Goal: Find specific page/section: Find specific page/section

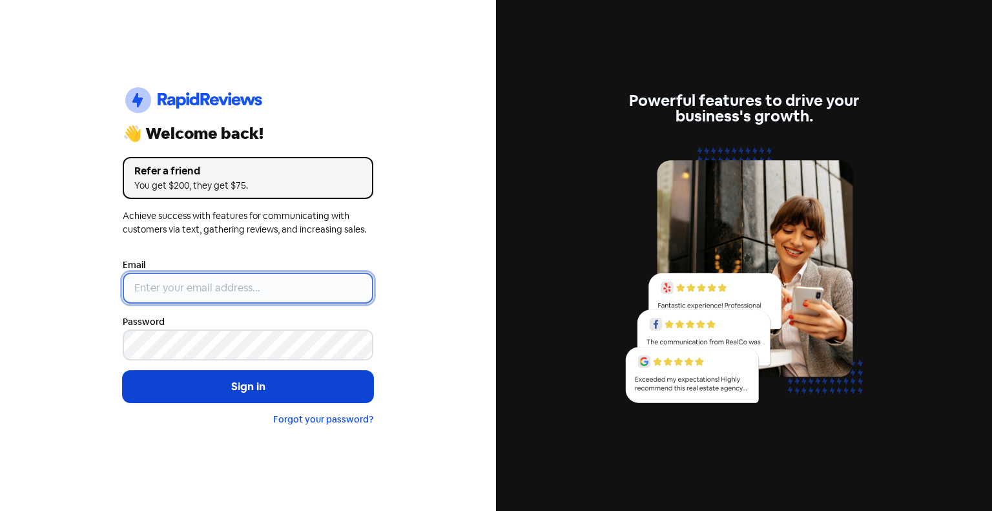
type input "[PERSON_NAME][EMAIL_ADDRESS][DOMAIN_NAME]"
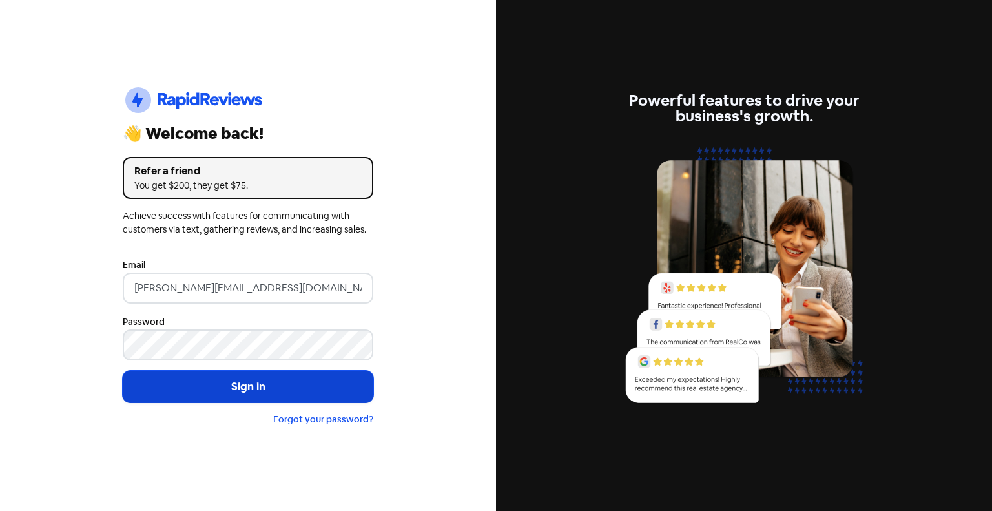
click at [213, 387] on button "Sign in" at bounding box center [248, 387] width 251 height 32
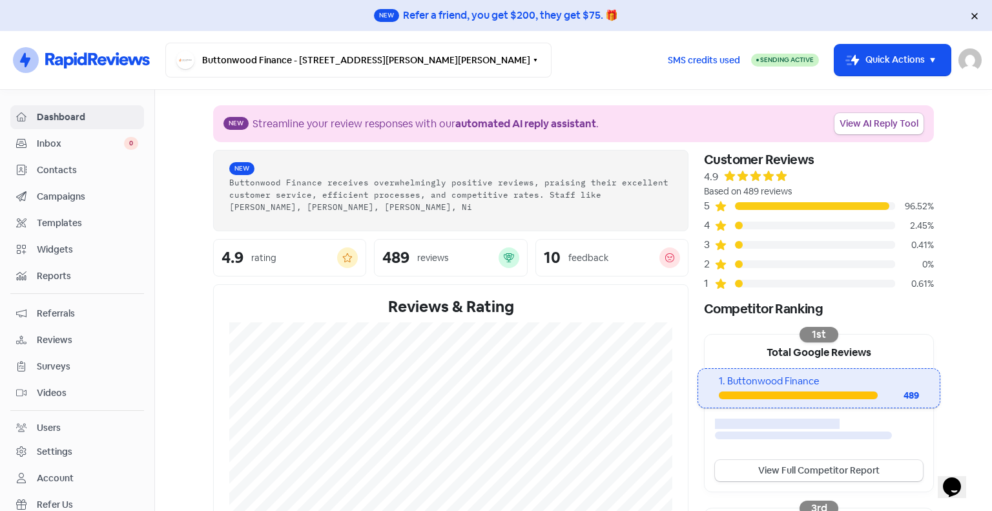
click at [61, 251] on span "Widgets" at bounding box center [87, 250] width 101 height 14
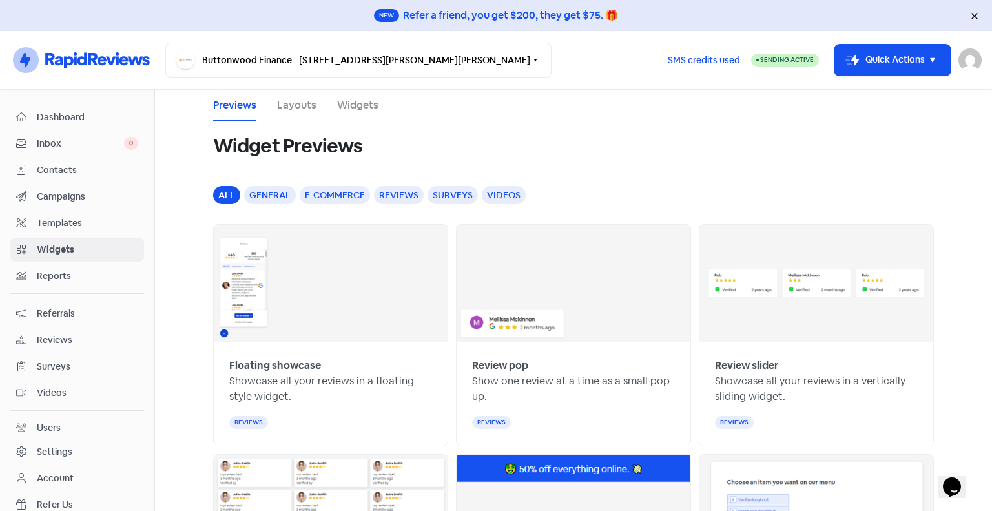
click at [294, 103] on link "Layouts" at bounding box center [296, 106] width 39 height 16
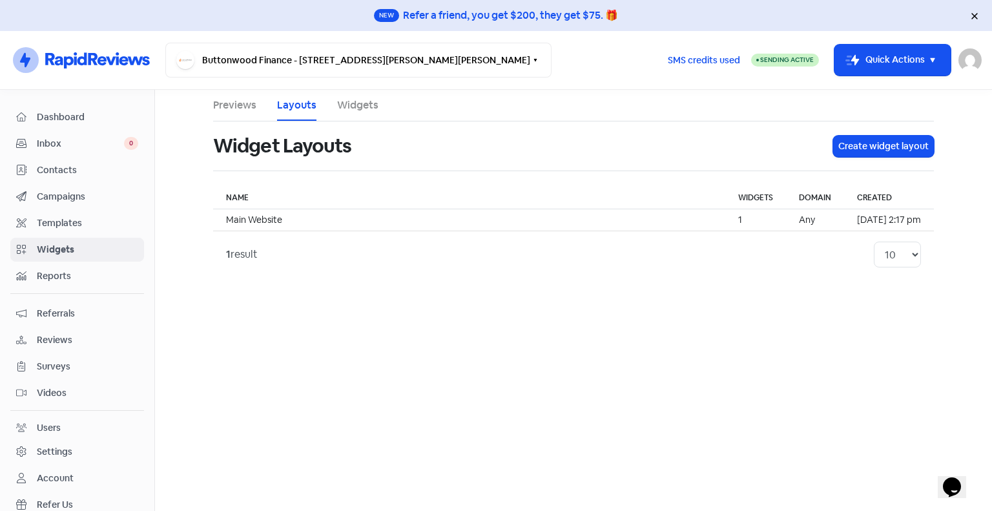
click at [356, 109] on link "Widgets" at bounding box center [357, 106] width 41 height 16
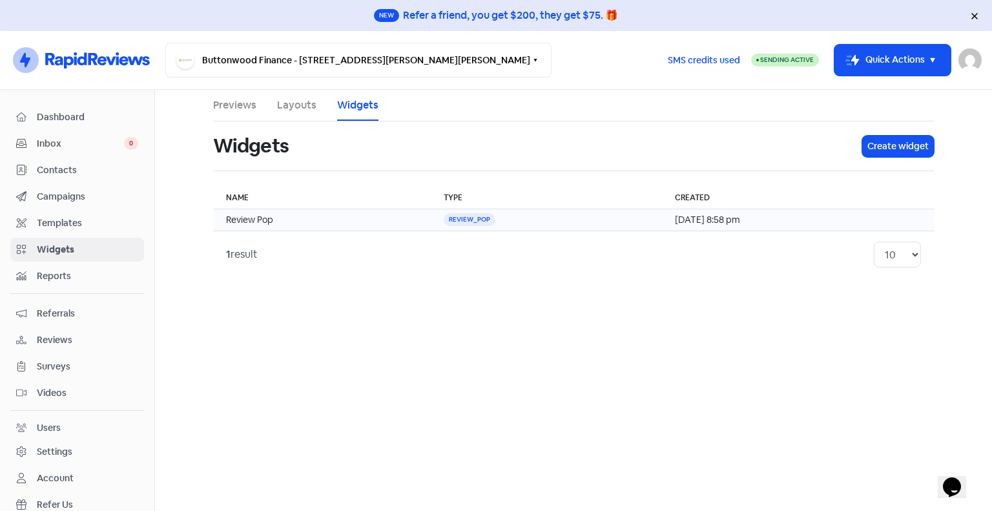
click at [447, 217] on div "review_pop" at bounding box center [470, 219] width 52 height 13
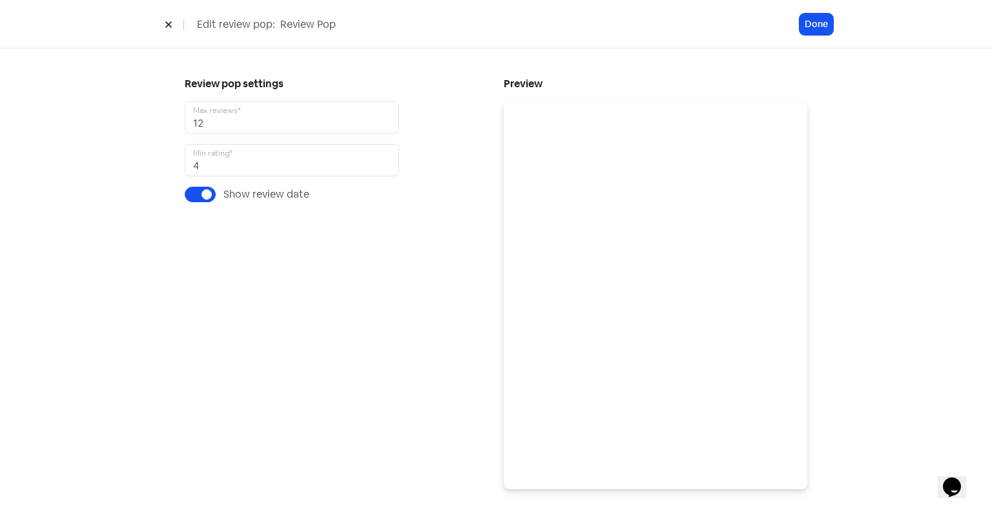
click at [172, 23] on icon at bounding box center [169, 25] width 8 height 8
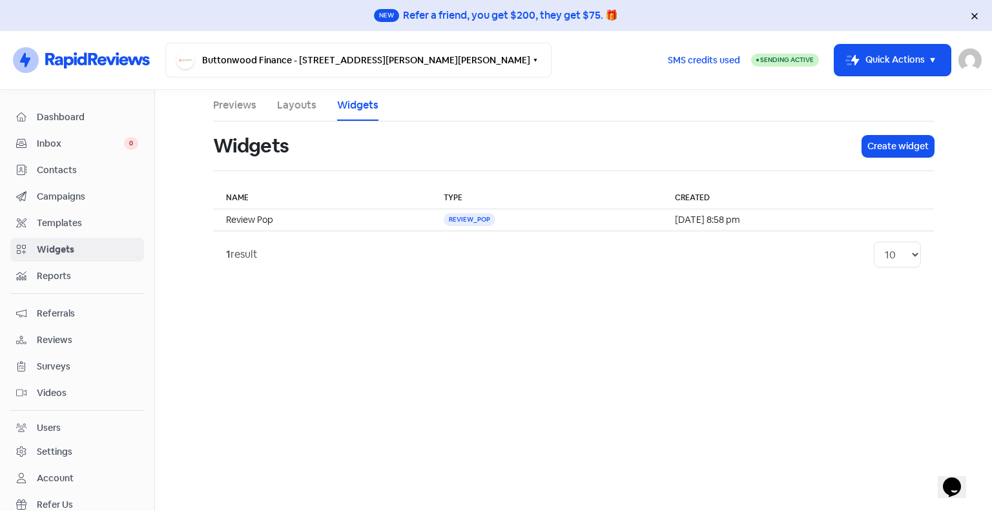
click at [222, 106] on link "Previews" at bounding box center [234, 106] width 43 height 16
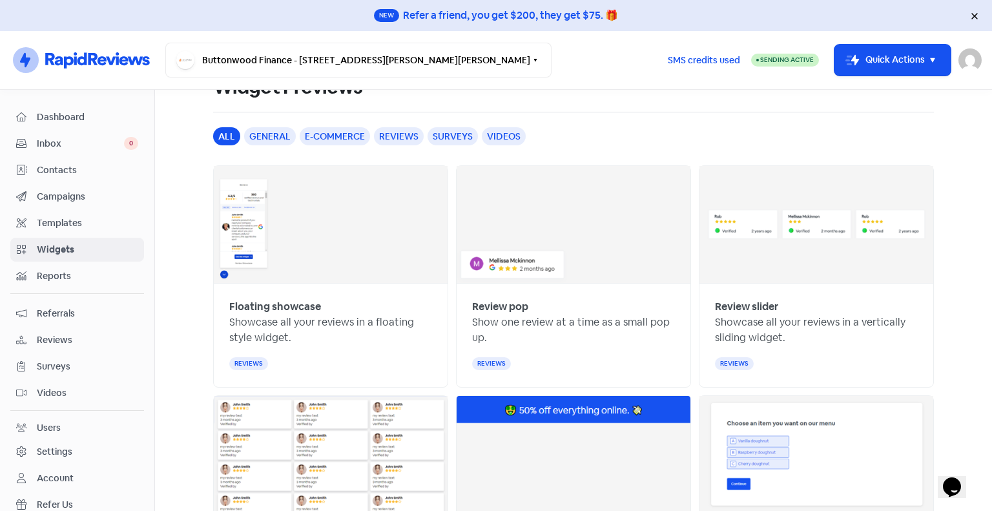
scroll to position [61, 0]
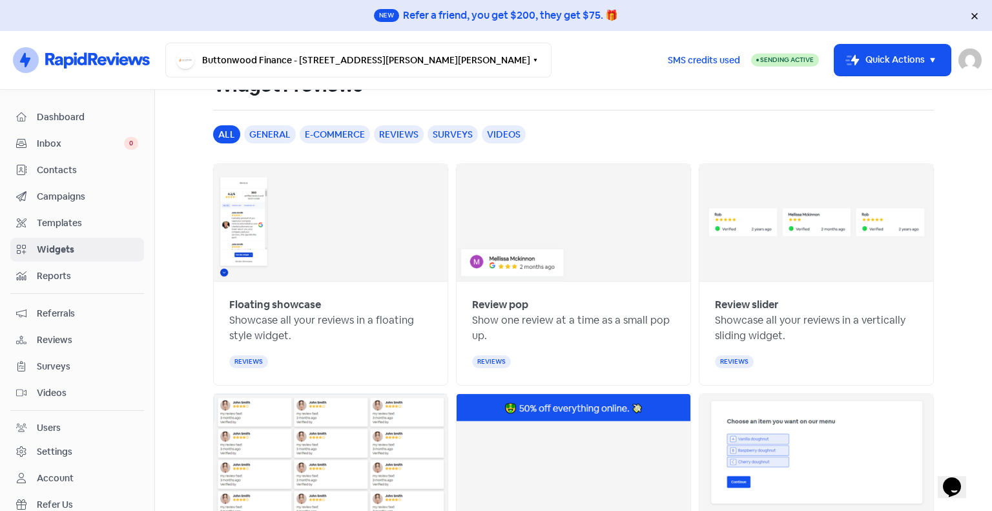
click at [946, 483] on div "Opens Chat This icon Opens the chat window." at bounding box center [952, 487] width 21 height 21
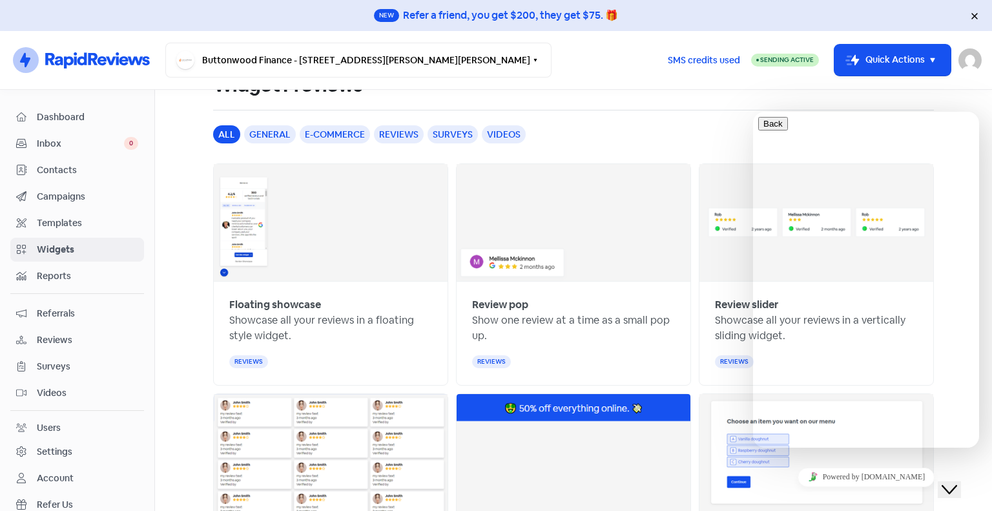
click at [43, 342] on span "Reviews" at bounding box center [87, 340] width 101 height 14
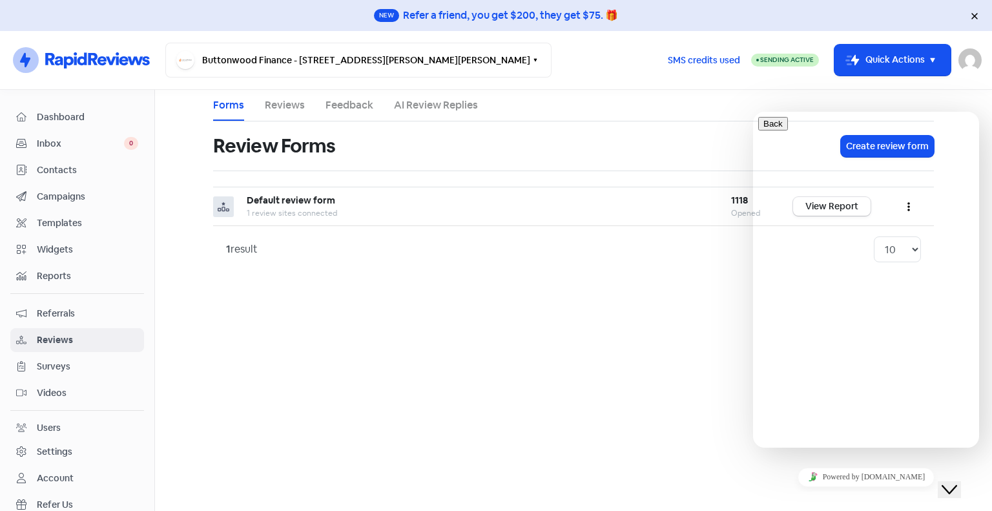
click at [80, 370] on span "Surveys" at bounding box center [87, 367] width 101 height 14
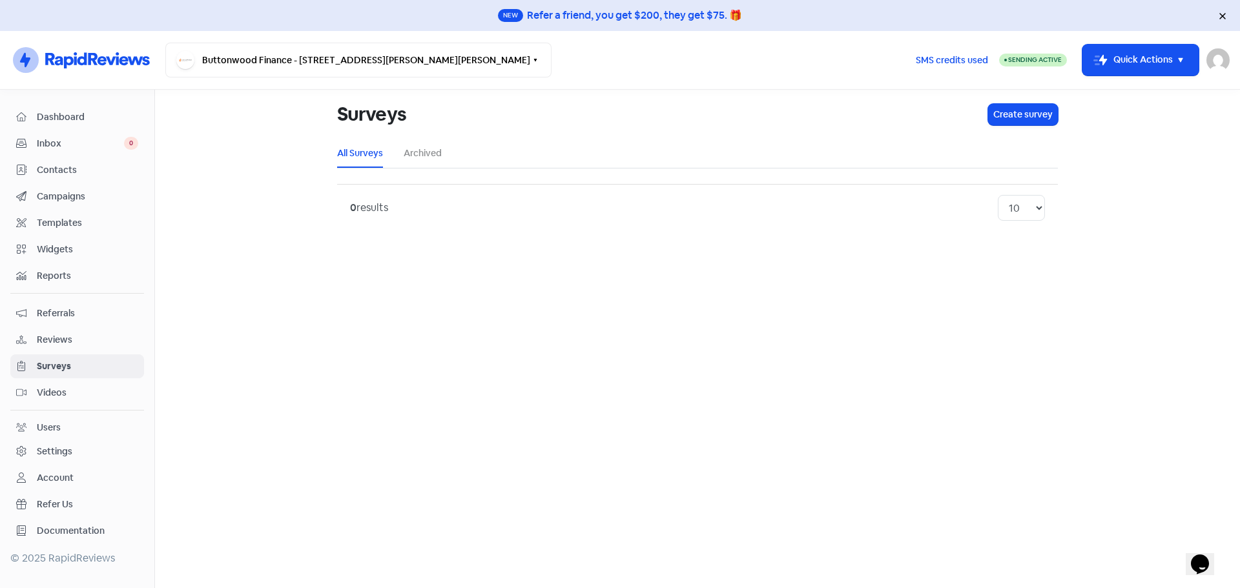
drag, startPoint x: 795, startPoint y: 303, endPoint x: 302, endPoint y: 15, distance: 570.9
click at [795, 306] on main "Surveys Create survey All Surveys Archived 0 results 10 20 30 50 100" at bounding box center [697, 339] width 1085 height 499
